Goal: Task Accomplishment & Management: Manage account settings

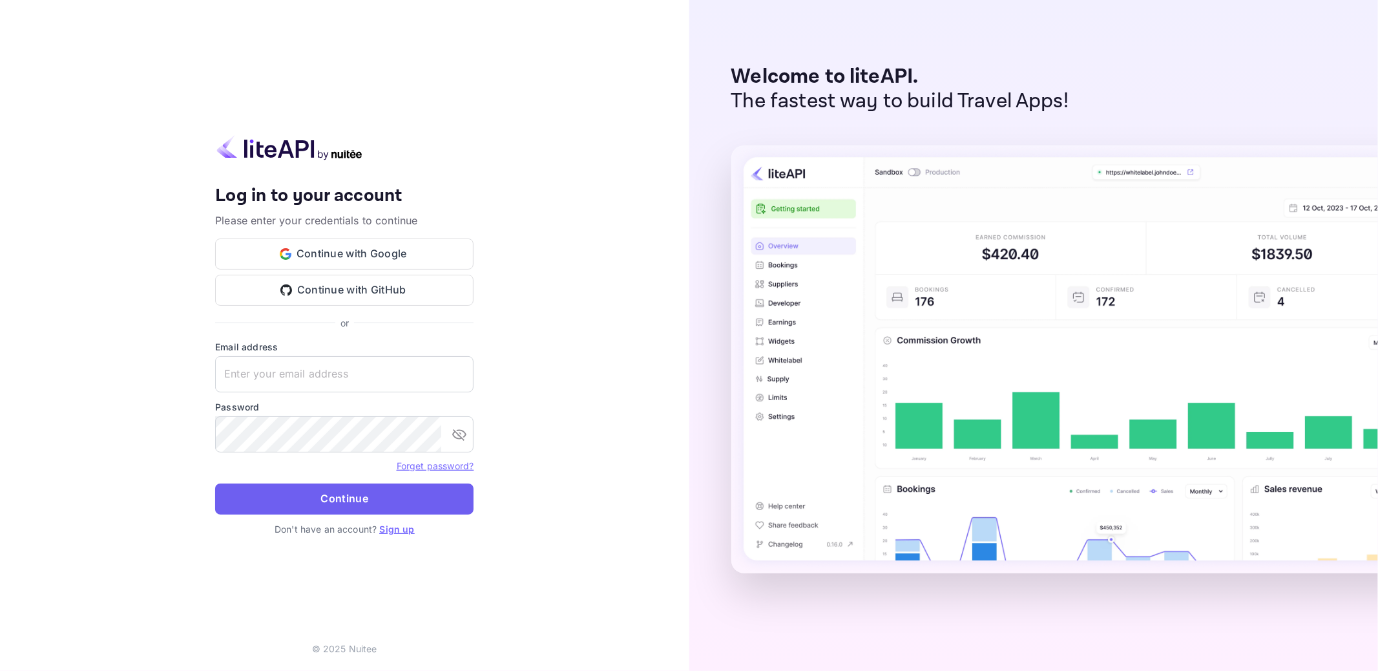
type input "[EMAIL_ADDRESS][DOMAIN_NAME]"
click at [335, 494] on button "Continue" at bounding box center [344, 498] width 258 height 31
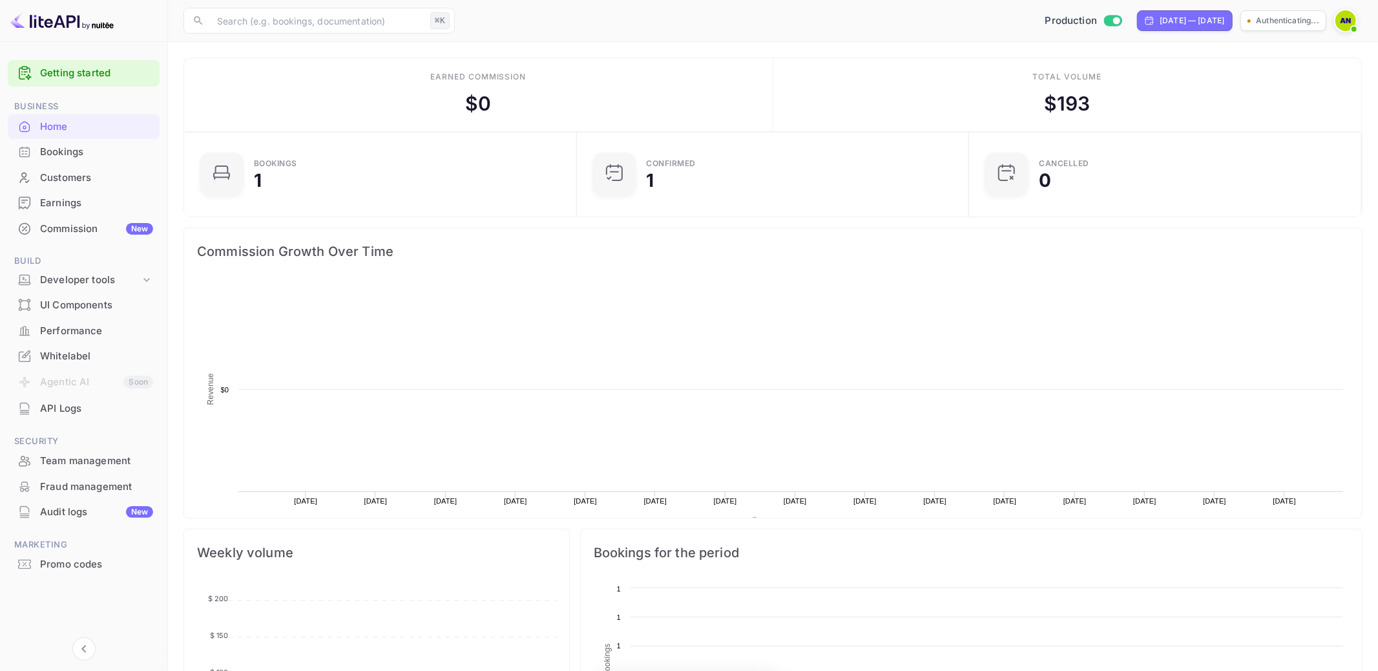
scroll to position [210, 385]
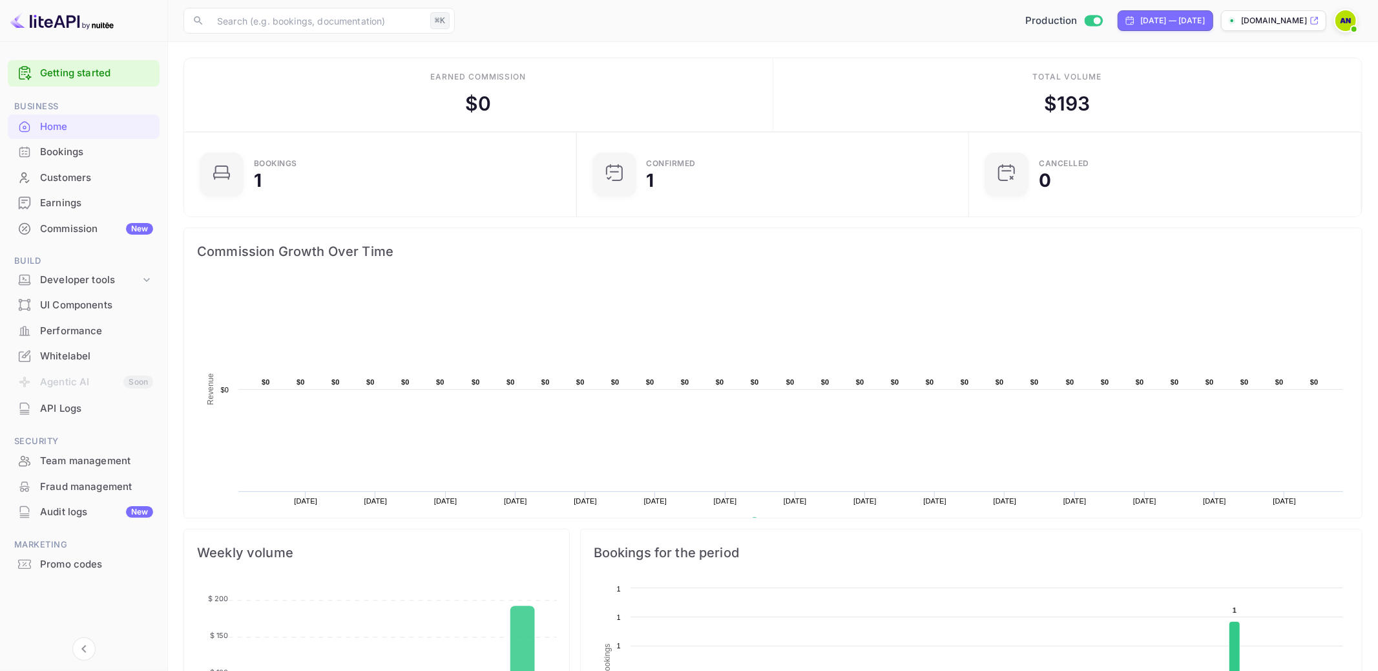
click at [119, 507] on div "Audit logs New" at bounding box center [96, 512] width 113 height 15
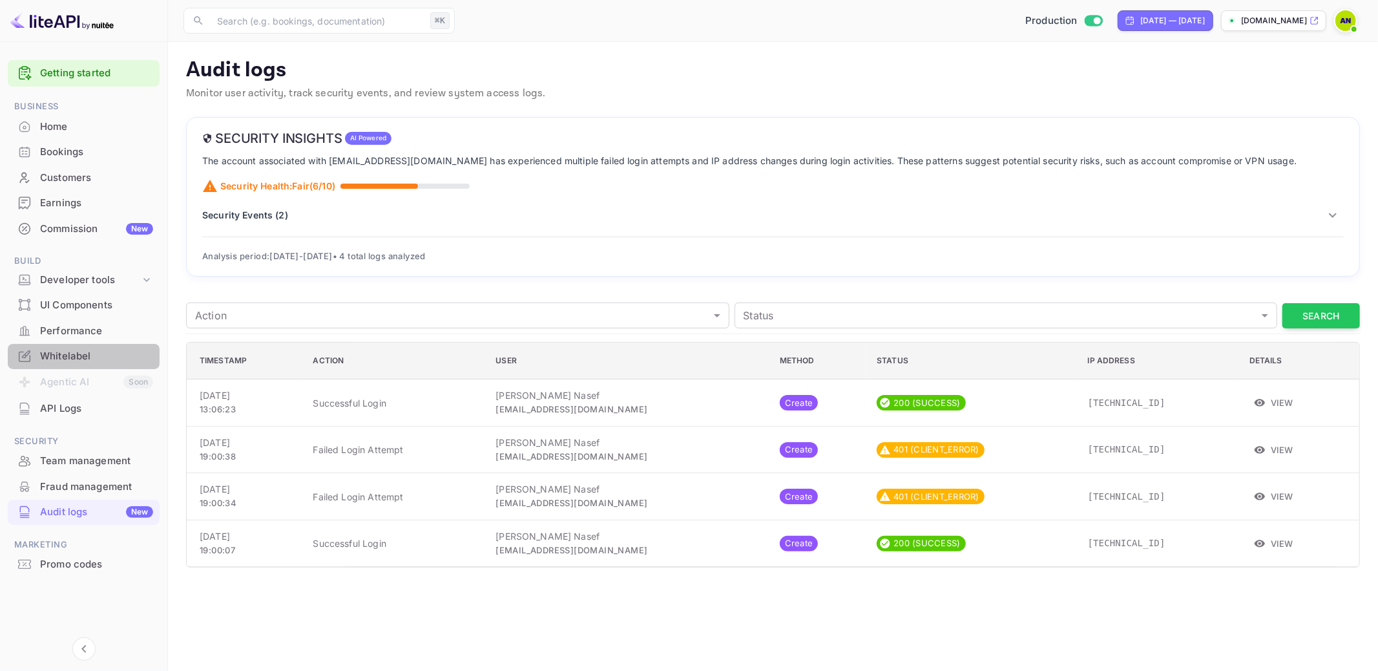
click at [87, 355] on div "Whitelabel" at bounding box center [96, 356] width 113 height 15
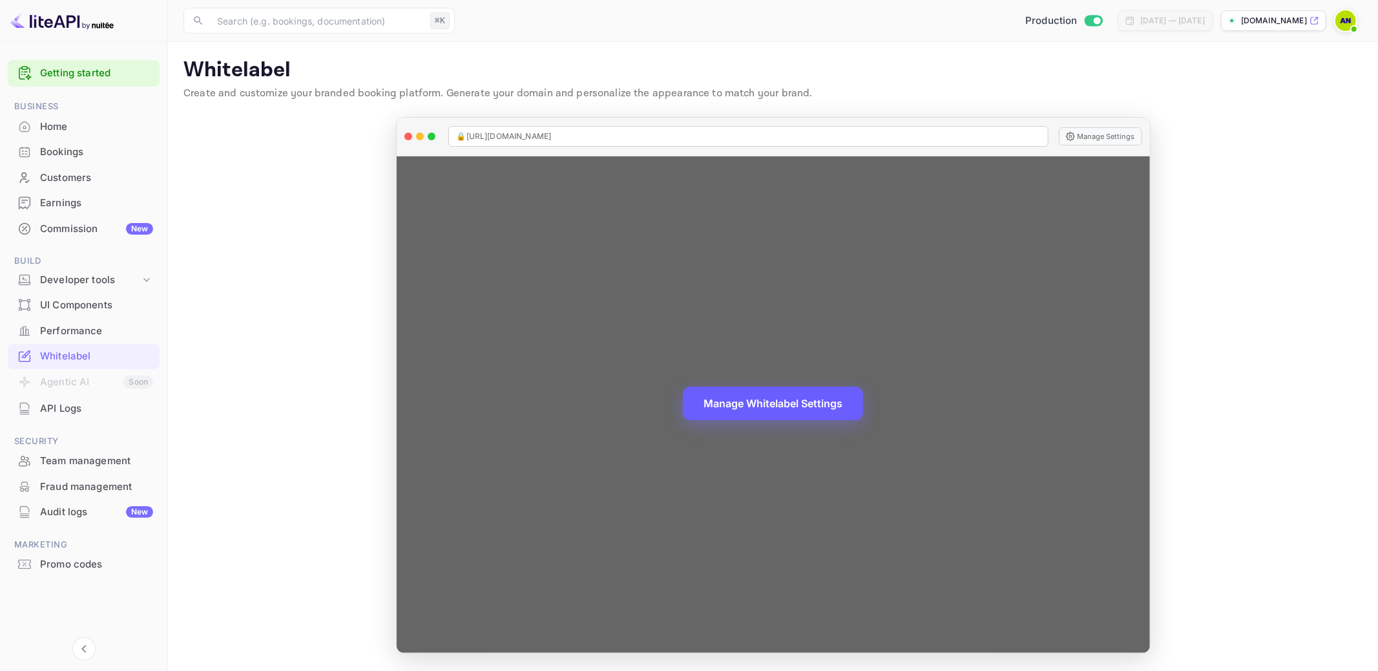
click at [797, 407] on button "Manage Whitelabel Settings" at bounding box center [773, 403] width 180 height 34
click at [776, 407] on button "Manage Whitelabel Settings" at bounding box center [773, 403] width 180 height 34
